Goal: Information Seeking & Learning: Check status

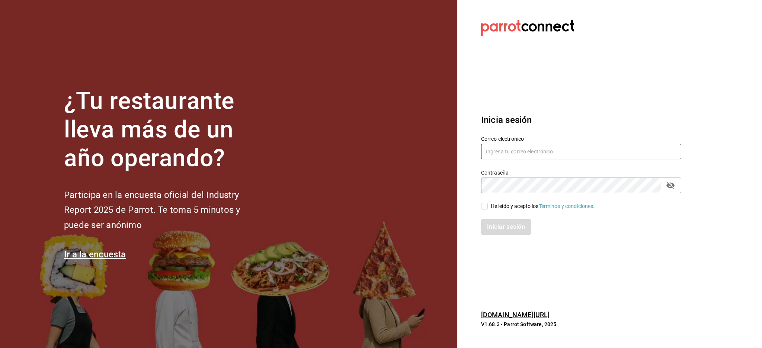
click at [527, 159] on input "text" at bounding box center [581, 152] width 200 height 16
click at [572, 152] on input "text" at bounding box center [581, 152] width 200 height 16
paste input "latino@revolucion.com"
type input "latino@revolucion.com"
click at [516, 213] on div "Iniciar sesión" at bounding box center [576, 223] width 209 height 25
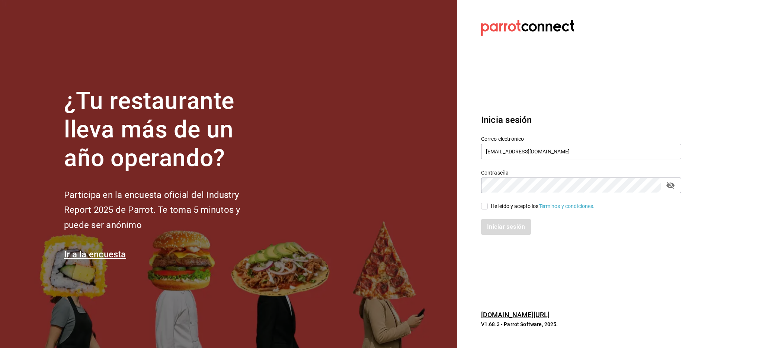
click at [512, 204] on div "He leído y acepto los Términos y condiciones." at bounding box center [543, 207] width 104 height 8
click at [488, 204] on input "He leído y acepto los Términos y condiciones." at bounding box center [484, 206] width 7 height 7
checkbox input "true"
click at [511, 232] on button "Iniciar sesión" at bounding box center [506, 227] width 51 height 16
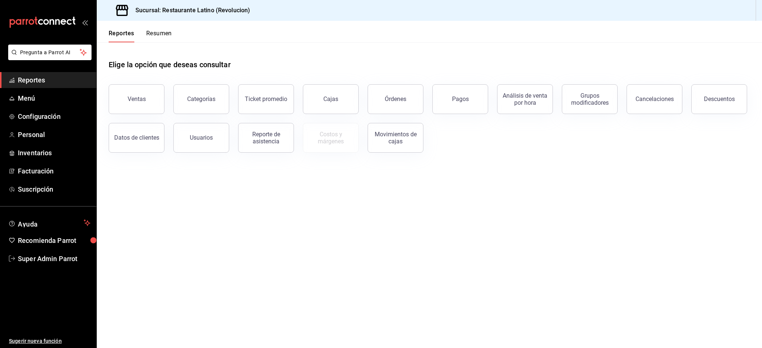
click at [313, 16] on div "Sucursal: Restaurante Latino (Revolucion)" at bounding box center [429, 10] width 665 height 21
click at [163, 35] on button "Resumen" at bounding box center [159, 36] width 26 height 13
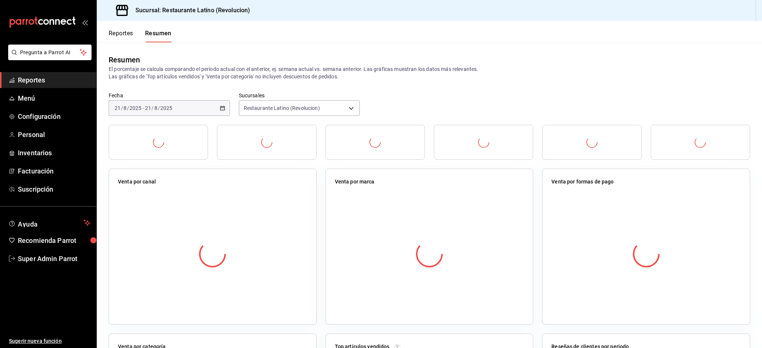
click at [116, 36] on button "Reportes" at bounding box center [121, 36] width 25 height 13
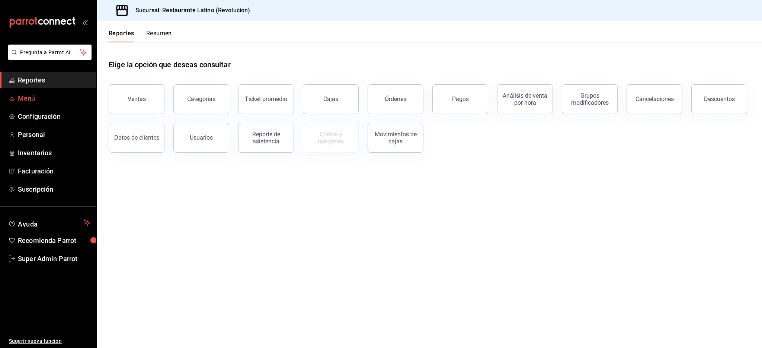
click at [36, 99] on span "Menú" at bounding box center [54, 98] width 73 height 10
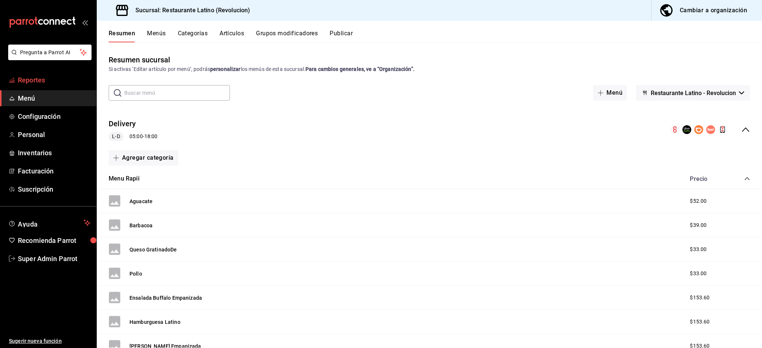
click at [34, 80] on span "Reportes" at bounding box center [54, 80] width 73 height 10
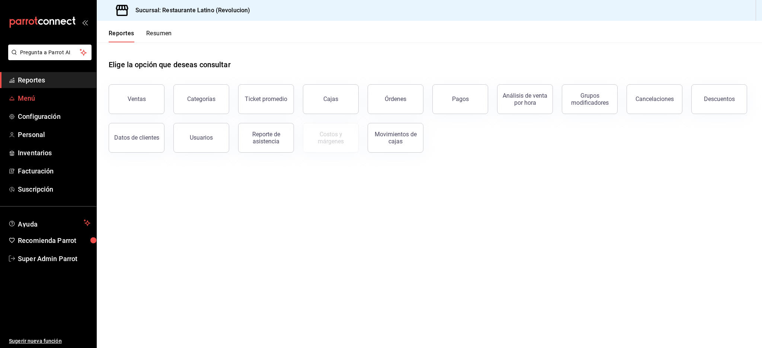
click at [44, 94] on span "Menú" at bounding box center [54, 98] width 73 height 10
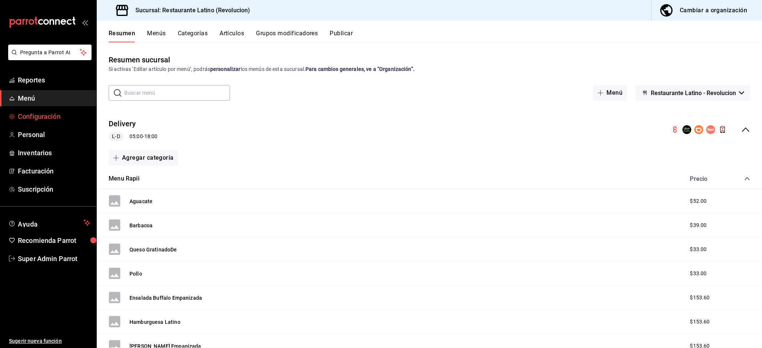
click at [40, 113] on span "Configuración" at bounding box center [54, 117] width 73 height 10
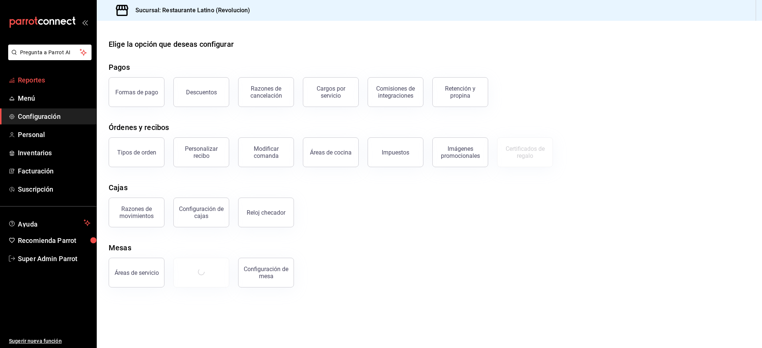
click at [35, 81] on span "Reportes" at bounding box center [54, 80] width 73 height 10
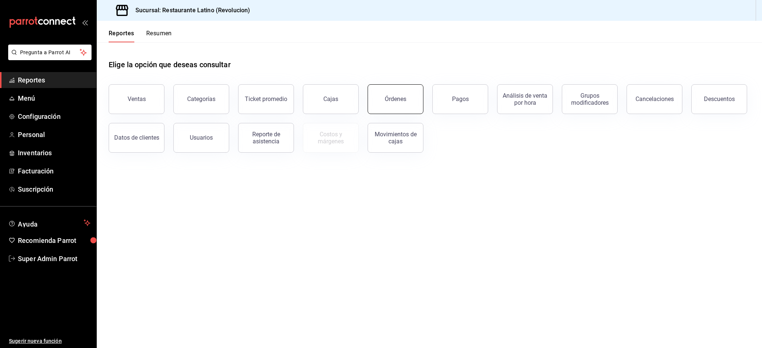
click at [386, 96] on div "Órdenes" at bounding box center [396, 99] width 22 height 7
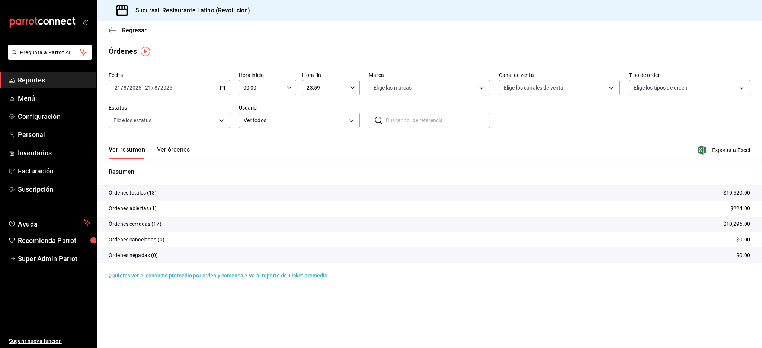
click at [169, 148] on button "Ver órdenes" at bounding box center [173, 152] width 33 height 13
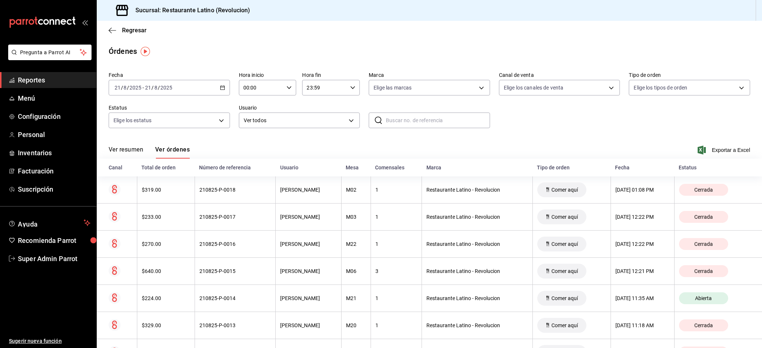
click at [174, 89] on div "[DATE] [DATE] - [DATE] [DATE]" at bounding box center [169, 88] width 121 height 16
click at [135, 160] on span "Mes actual" at bounding box center [144, 161] width 58 height 8
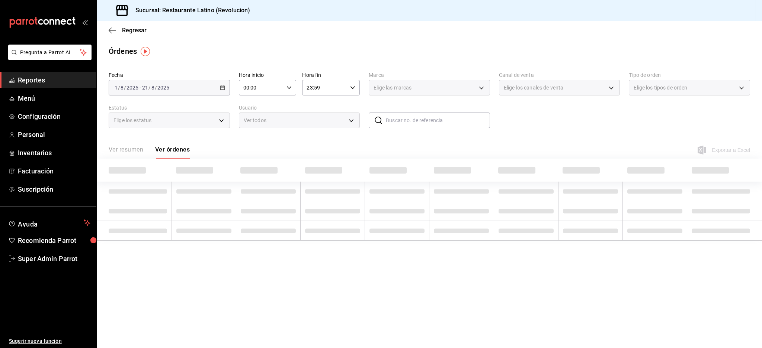
click at [553, 90] on span "Elige los canales de venta" at bounding box center [534, 87] width 60 height 7
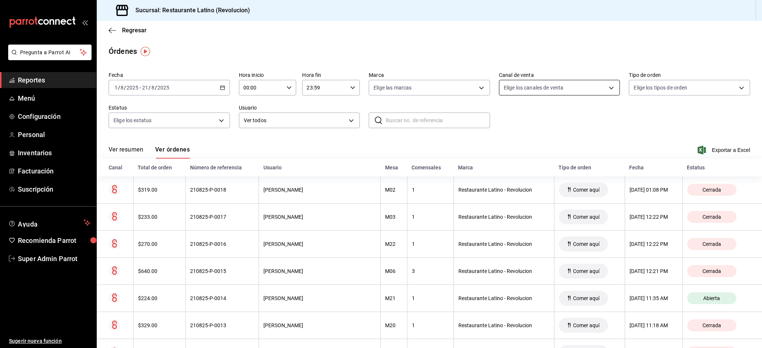
click at [591, 83] on body "Pregunta a Parrot AI Reportes Menú Configuración Personal Inventarios Facturaci…" at bounding box center [381, 174] width 762 height 348
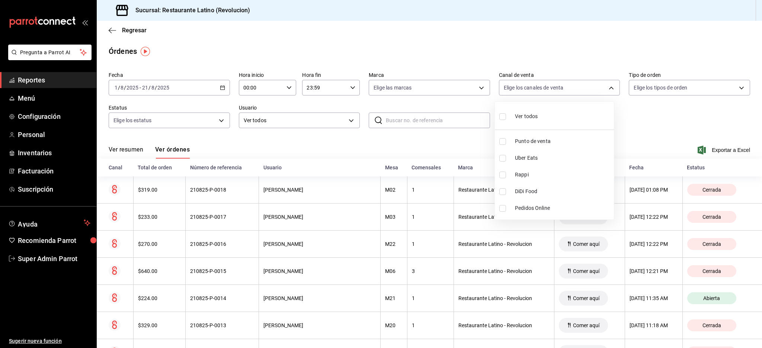
click at [499, 176] on input "checkbox" at bounding box center [502, 175] width 7 height 7
checkbox input "true"
type input "RAPPI"
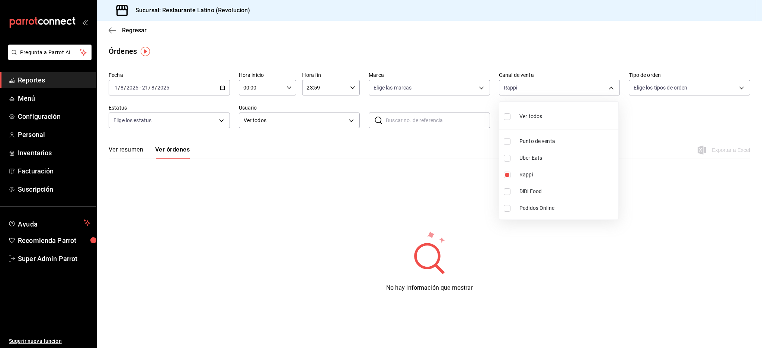
click at [679, 121] on div at bounding box center [381, 174] width 762 height 348
click at [464, 29] on div "Regresar" at bounding box center [429, 30] width 665 height 19
click at [600, 93] on body "Pregunta a Parrot AI Reportes Menú Configuración Personal Inventarios Facturaci…" at bounding box center [381, 174] width 762 height 348
click at [357, 64] on div at bounding box center [381, 174] width 762 height 348
click at [207, 91] on div "[DATE] [DATE] - [DATE] [DATE]" at bounding box center [169, 88] width 121 height 16
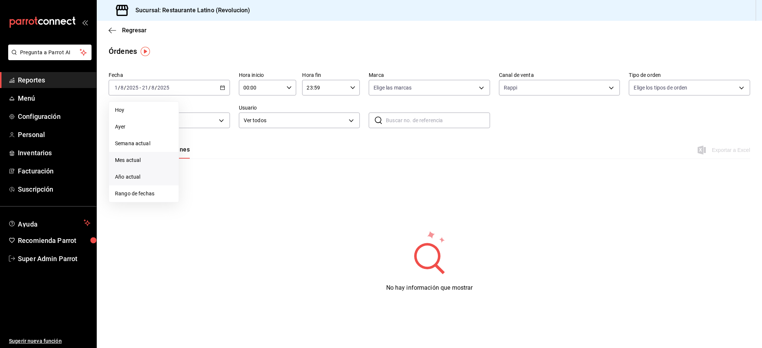
click at [149, 174] on span "Año actual" at bounding box center [144, 177] width 58 height 8
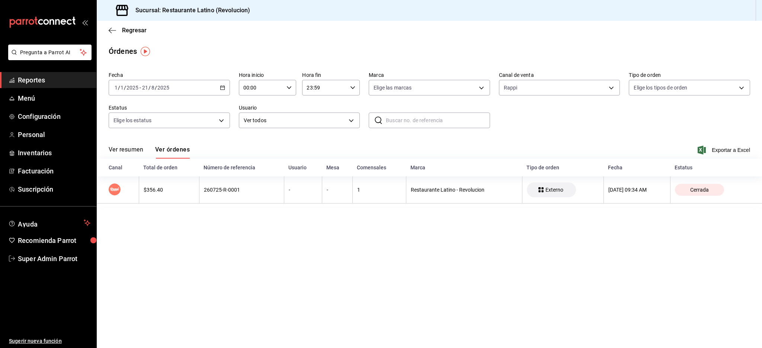
click at [197, 83] on div "[DATE] [DATE] - [DATE] [DATE]" at bounding box center [169, 88] width 121 height 16
click at [270, 37] on div "Regresar" at bounding box center [429, 30] width 665 height 19
click at [209, 84] on div "[DATE] [DATE] - [DATE] [DATE]" at bounding box center [169, 88] width 121 height 16
click at [139, 176] on span "Año actual" at bounding box center [144, 177] width 58 height 8
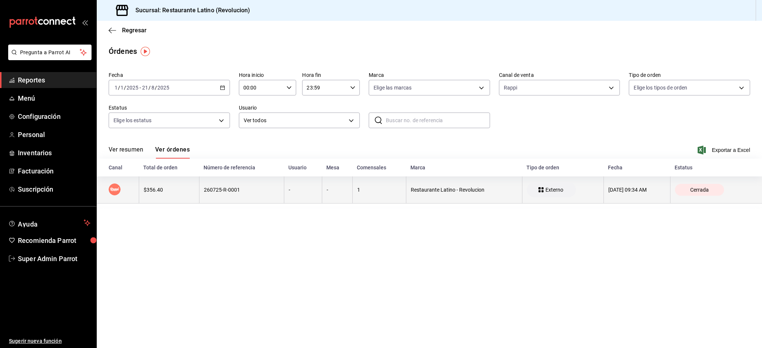
click at [215, 194] on th "260725-R-0001" at bounding box center [241, 190] width 85 height 27
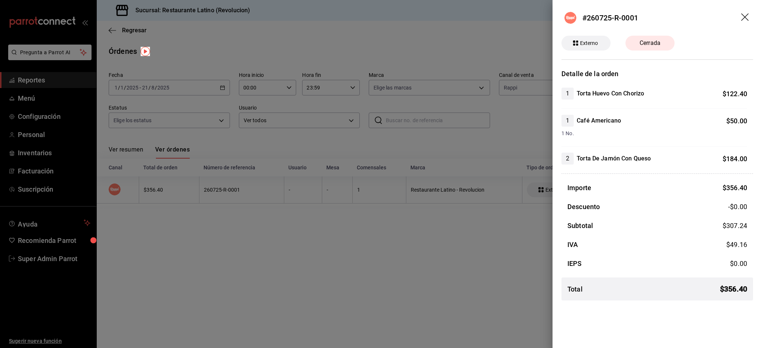
click at [744, 17] on icon "drag" at bounding box center [745, 17] width 9 height 9
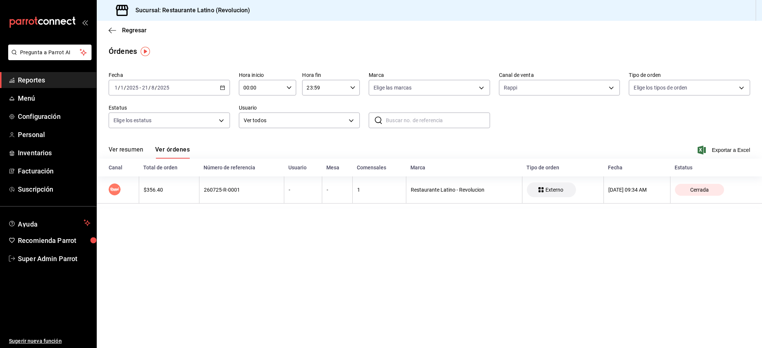
click at [38, 89] on ul "Reportes Menú Configuración Personal Inventarios Facturación Suscripción" at bounding box center [48, 134] width 96 height 125
click at [30, 98] on span "Menú" at bounding box center [54, 98] width 73 height 10
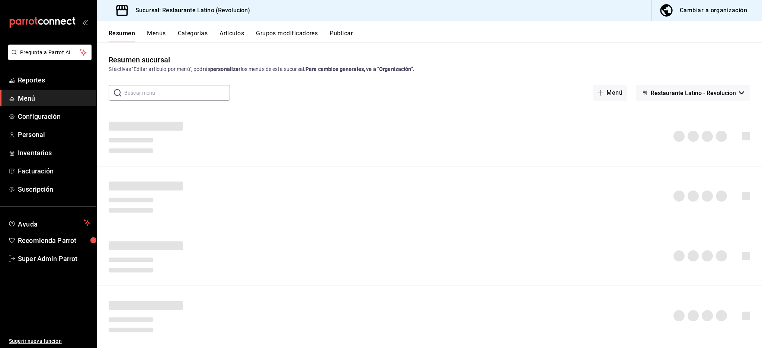
click at [350, 32] on button "Publicar" at bounding box center [341, 36] width 23 height 13
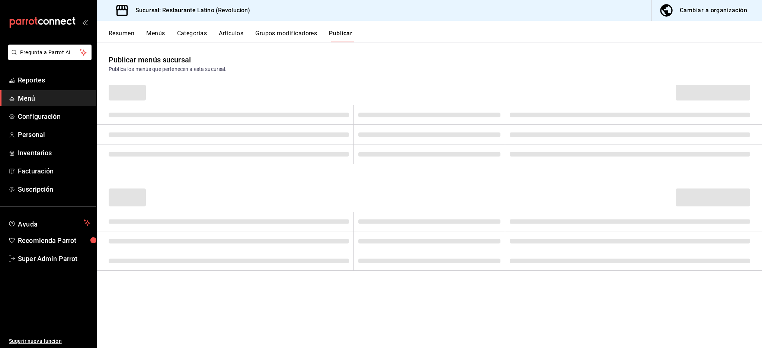
click at [301, 35] on button "Grupos modificadores" at bounding box center [286, 36] width 62 height 13
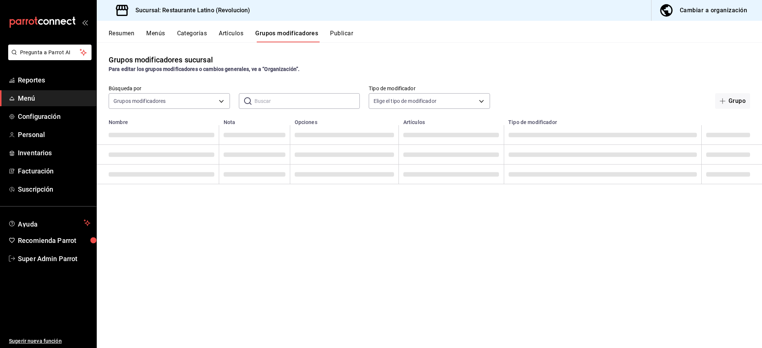
click at [119, 33] on button "Resumen" at bounding box center [122, 36] width 26 height 13
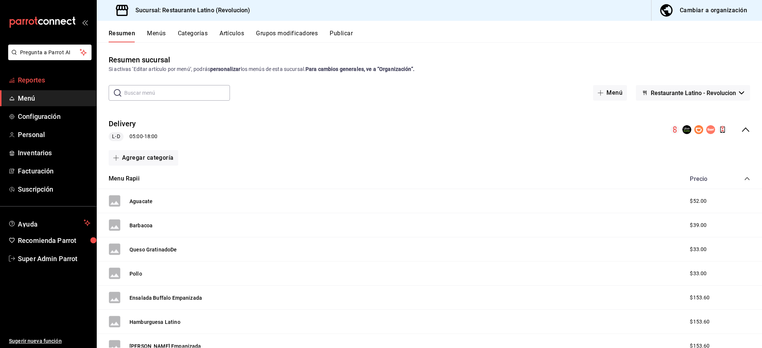
click at [31, 87] on link "Reportes" at bounding box center [48, 80] width 96 height 16
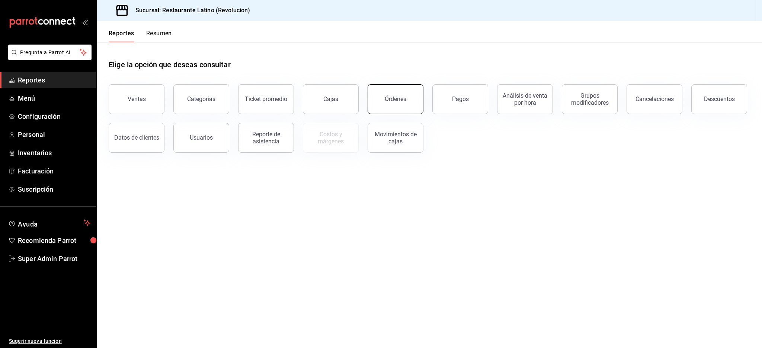
click at [401, 97] on div "Órdenes" at bounding box center [396, 99] width 22 height 7
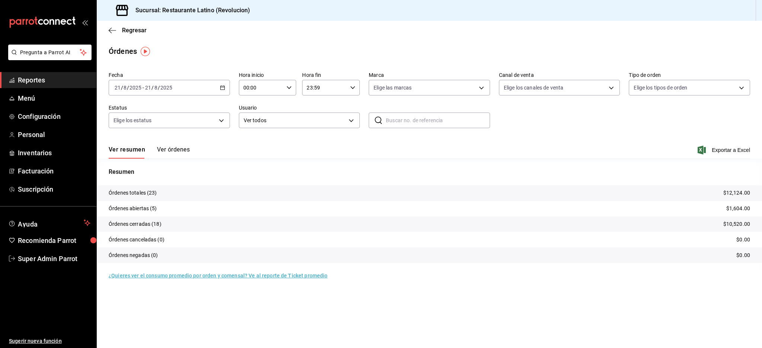
click at [178, 147] on button "Ver órdenes" at bounding box center [173, 152] width 33 height 13
